Goal: Transaction & Acquisition: Purchase product/service

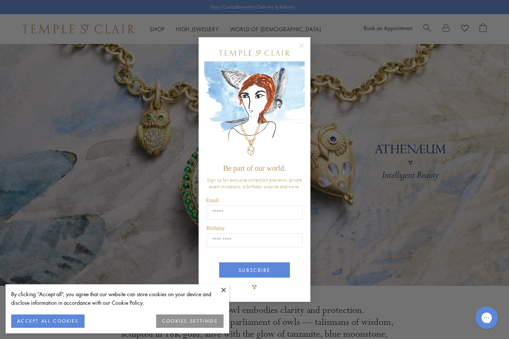
click at [305, 48] on circle "Close dialog" at bounding box center [301, 45] width 9 height 9
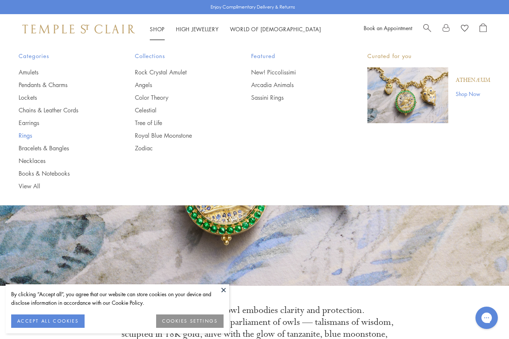
click at [24, 138] on link "Rings" at bounding box center [62, 136] width 86 height 8
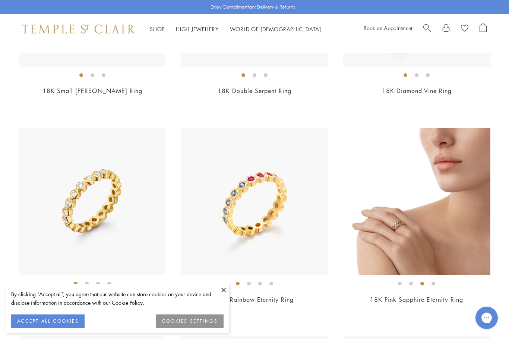
scroll to position [2304, 0]
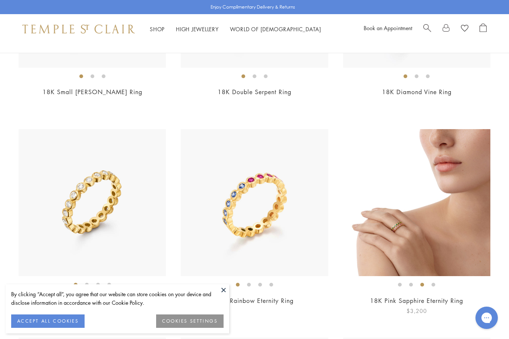
click at [405, 227] on img at bounding box center [416, 202] width 147 height 147
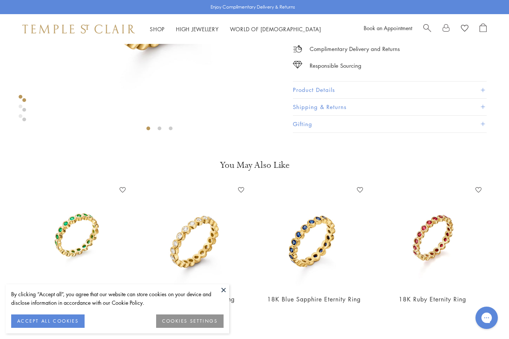
scroll to position [167, 0]
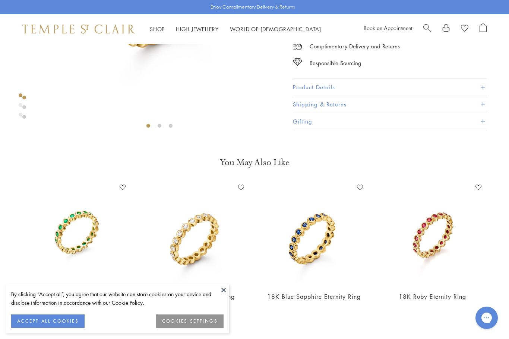
click at [64, 238] on img at bounding box center [77, 234] width 104 height 104
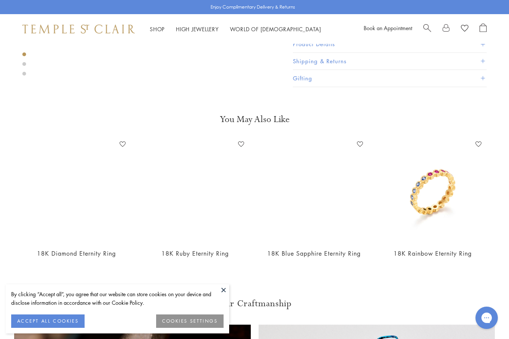
scroll to position [260, 0]
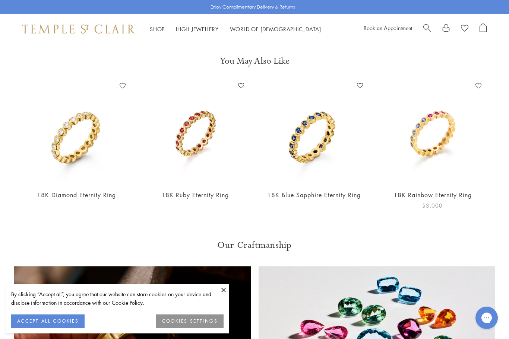
click at [446, 154] on img at bounding box center [433, 132] width 104 height 104
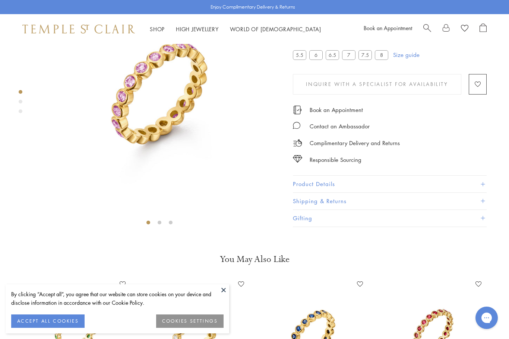
scroll to position [44, 0]
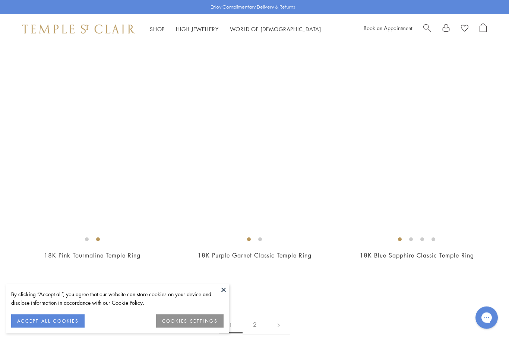
scroll to position [3257, 0]
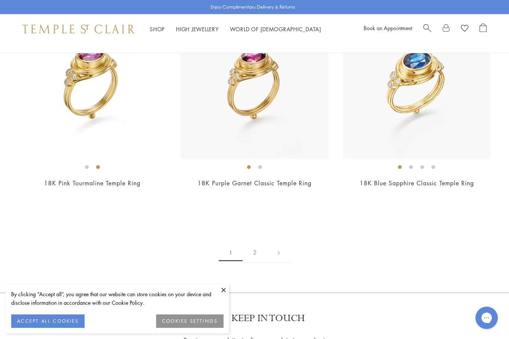
click at [250, 249] on link "2" at bounding box center [255, 253] width 25 height 20
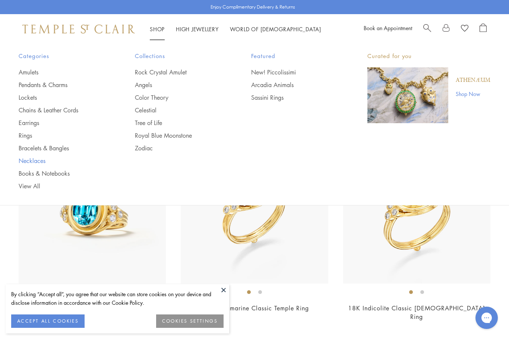
click at [20, 161] on link "Necklaces" at bounding box center [62, 161] width 86 height 8
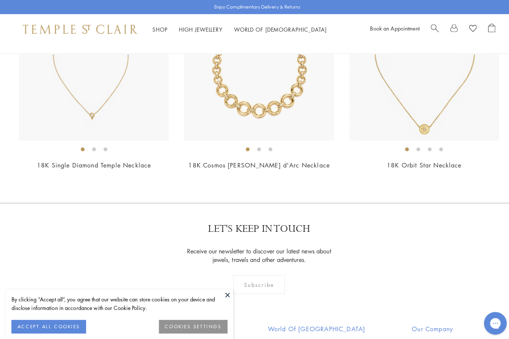
scroll to position [2844, 0]
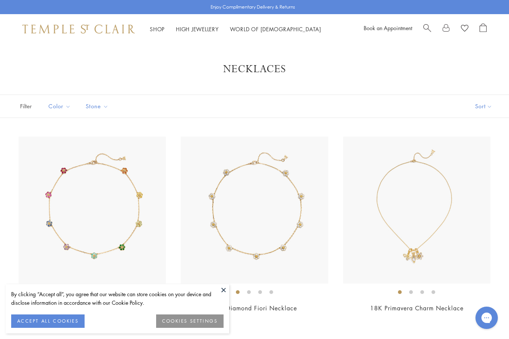
click at [164, 41] on div "Shop Shop Categories Amulets Pendants & Charms Lockets Chains & Leather Cords E…" at bounding box center [254, 29] width 509 height 30
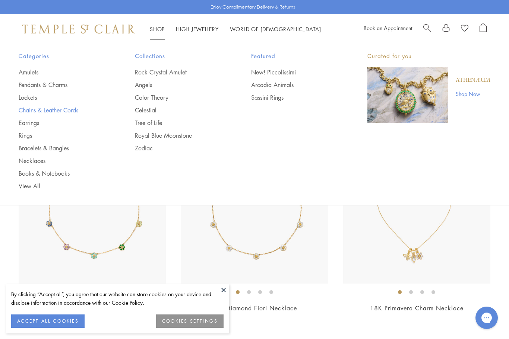
click at [22, 111] on link "Chains & Leather Cords" at bounding box center [62, 110] width 86 height 8
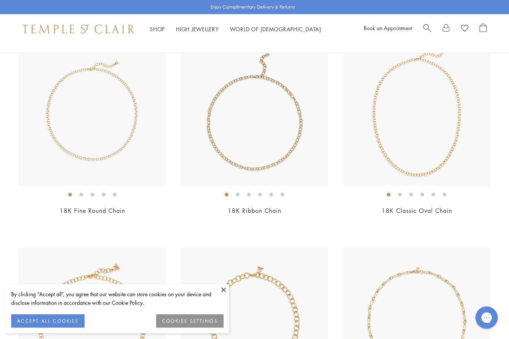
scroll to position [306, 0]
click at [439, 143] on img at bounding box center [416, 112] width 147 height 147
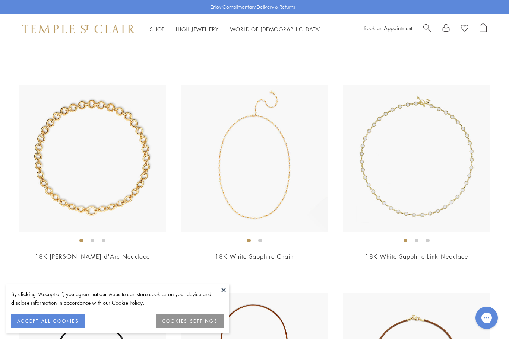
scroll to position [884, 0]
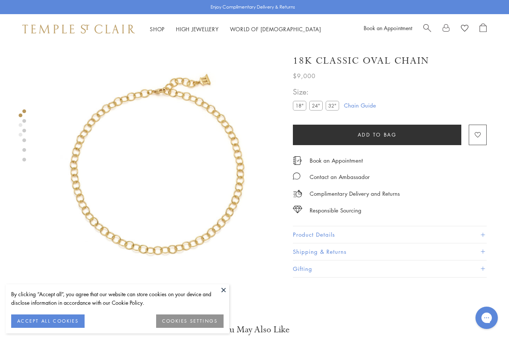
click at [315, 108] on label "24"" at bounding box center [315, 105] width 13 height 9
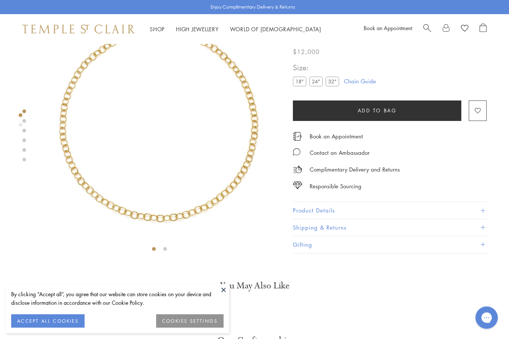
scroll to position [44, 0]
click at [326, 86] on label "32"" at bounding box center [332, 81] width 13 height 9
